Goal: Task Accomplishment & Management: Complete application form

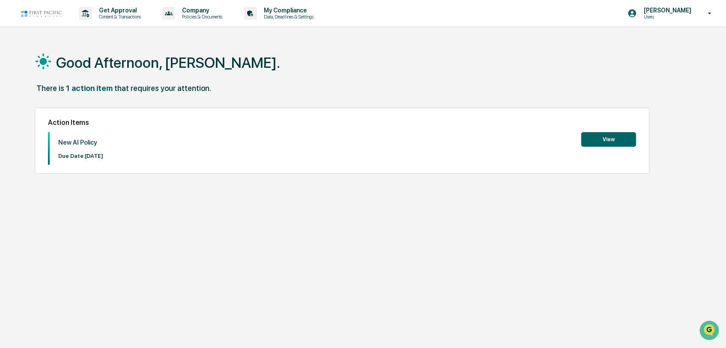
click at [610, 138] on button "View" at bounding box center [608, 139] width 55 height 15
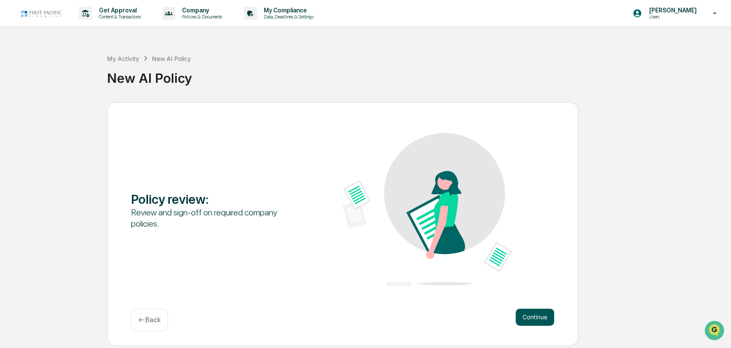
click at [534, 320] on button "Continue" at bounding box center [535, 316] width 39 height 17
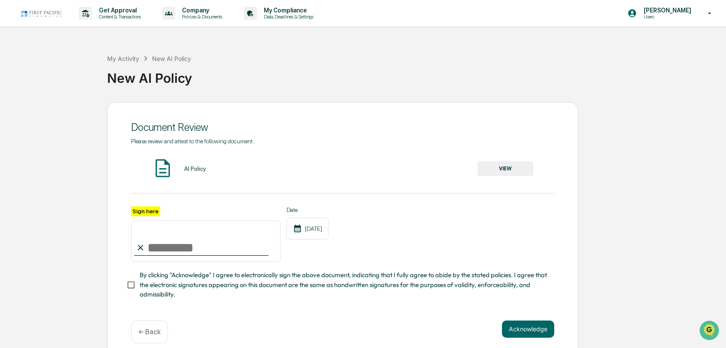
click at [507, 169] on button "VIEW" at bounding box center [506, 168] width 56 height 15
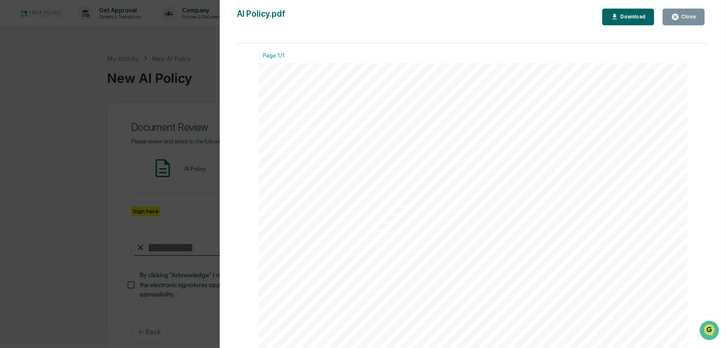
click at [676, 15] on icon "button" at bounding box center [675, 17] width 6 height 6
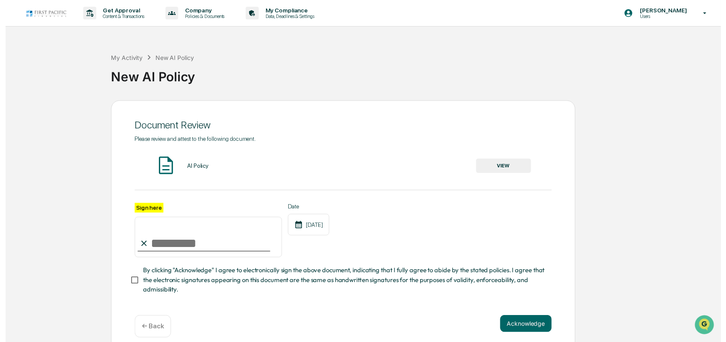
scroll to position [14, 0]
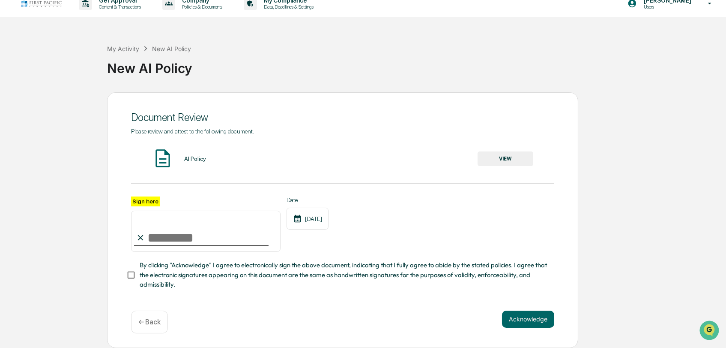
drag, startPoint x: 144, startPoint y: 234, endPoint x: 171, endPoint y: 235, distance: 26.6
click at [171, 235] on div "Sign here" at bounding box center [206, 224] width 150 height 56
drag, startPoint x: 144, startPoint y: 234, endPoint x: 166, endPoint y: 234, distance: 22.3
click at [166, 234] on div "Sign here" at bounding box center [206, 224] width 150 height 56
click at [148, 235] on input "Sign here" at bounding box center [206, 230] width 150 height 41
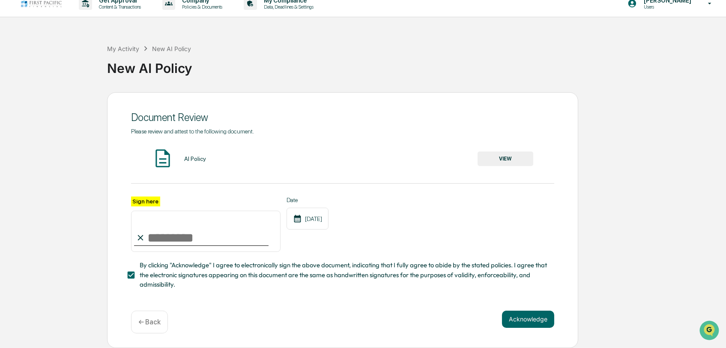
type input "**********"
click at [525, 318] on button "Acknowledge" at bounding box center [528, 318] width 52 height 17
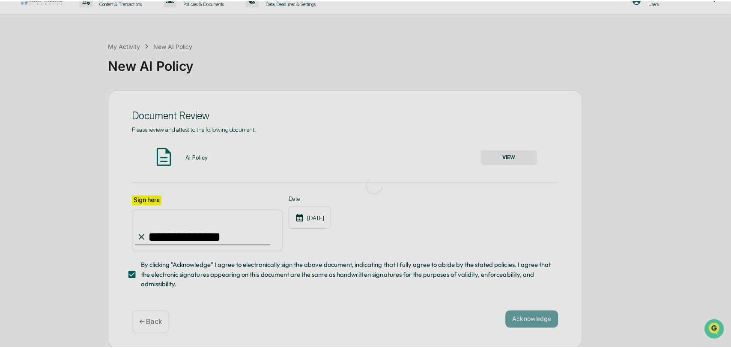
scroll to position [0, 0]
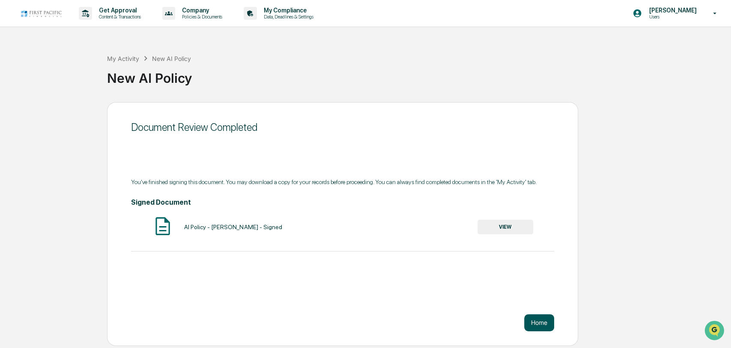
click at [544, 320] on button "Home" at bounding box center [540, 322] width 30 height 17
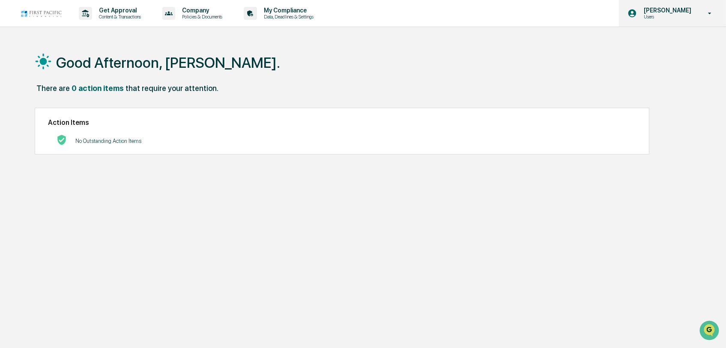
click at [712, 13] on icon at bounding box center [710, 13] width 15 height 8
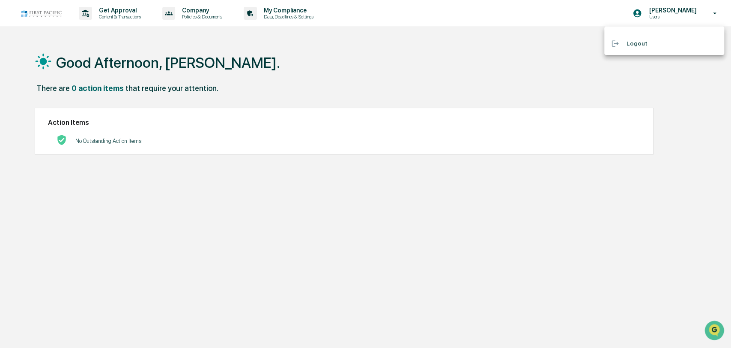
click at [638, 41] on li "Logout" at bounding box center [665, 44] width 120 height 16
